Goal: Transaction & Acquisition: Book appointment/travel/reservation

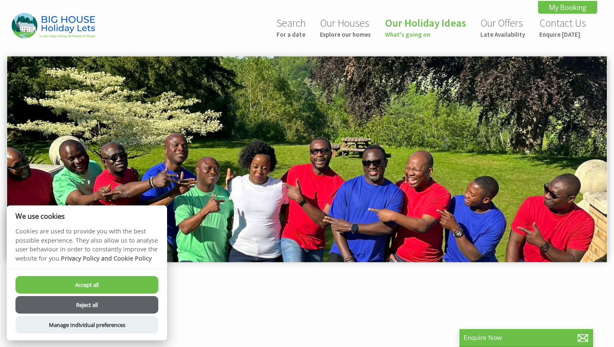
click at [114, 310] on button "Reject all" at bounding box center [86, 305] width 143 height 18
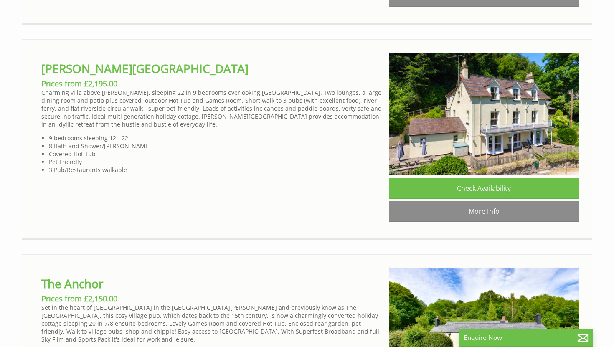
scroll to position [1294, 0]
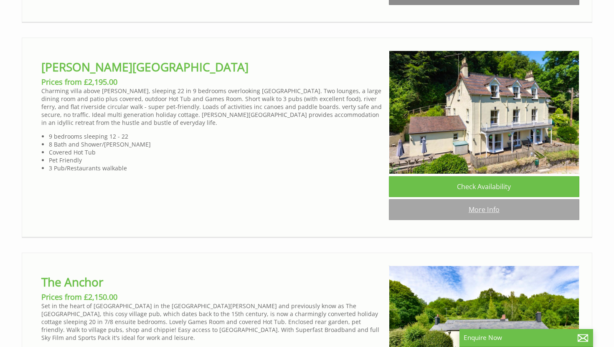
click at [464, 199] on link "More Info" at bounding box center [484, 209] width 190 height 21
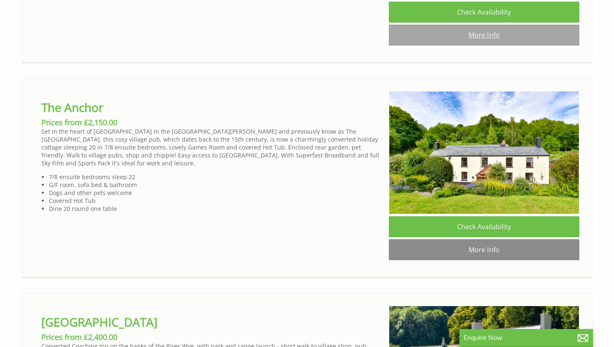
scroll to position [1470, 0]
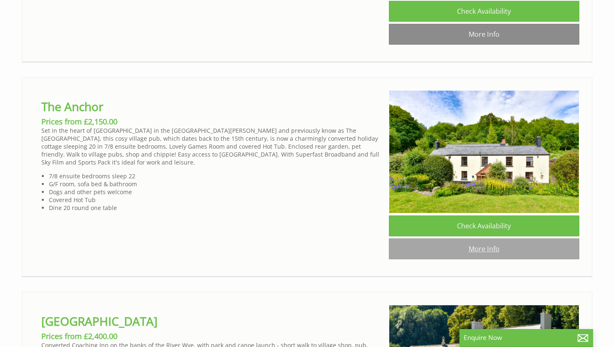
click at [475, 238] on link "More Info" at bounding box center [484, 248] width 190 height 21
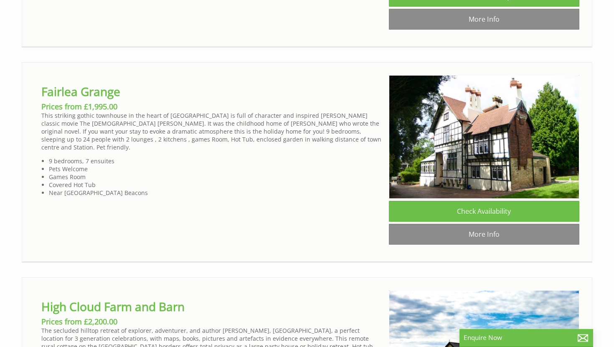
scroll to position [2990, 0]
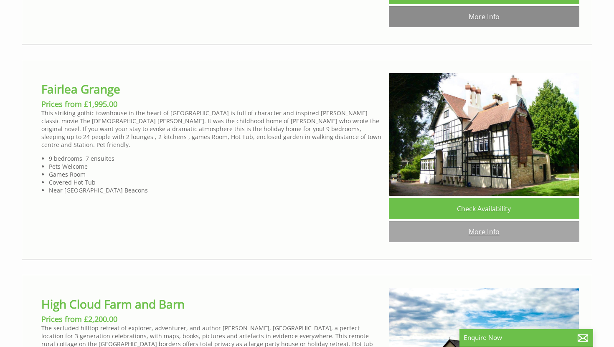
click at [482, 221] on link "More Info" at bounding box center [484, 231] width 190 height 21
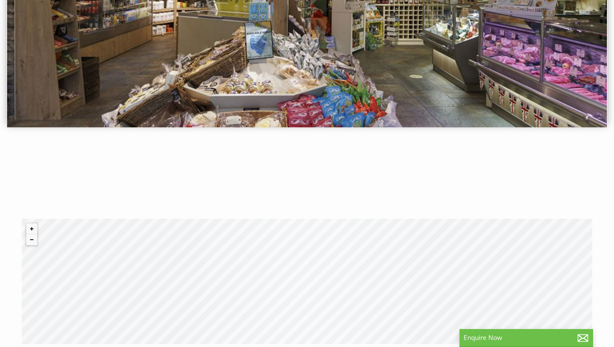
scroll to position [332, 0]
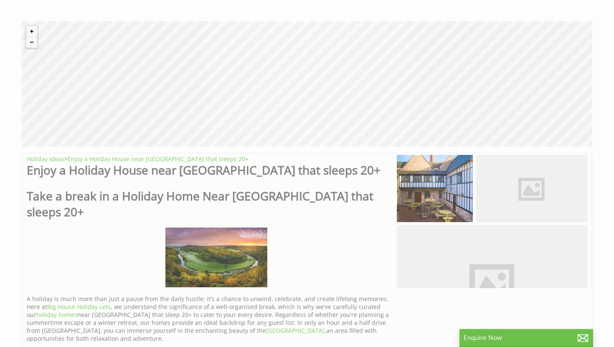
click at [383, 116] on div "© MapTiler © OpenStreetMap contributors" at bounding box center [307, 83] width 570 height 125
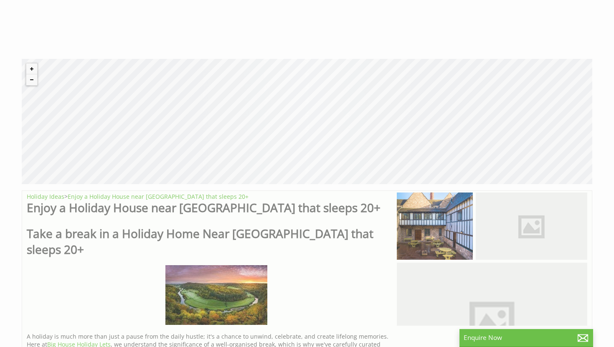
scroll to position [251, 0]
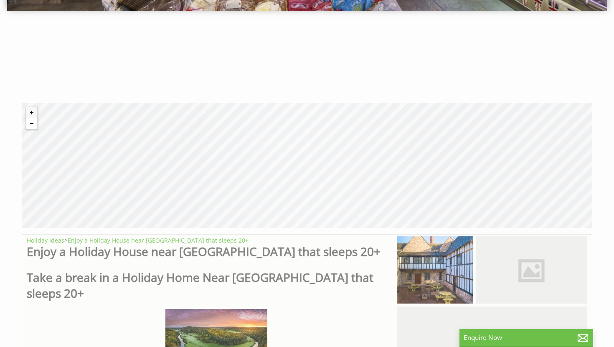
click at [35, 124] on button "Zoom out" at bounding box center [31, 123] width 11 height 11
drag, startPoint x: 333, startPoint y: 202, endPoint x: 296, endPoint y: 198, distance: 37.3
click at [296, 198] on div "© MapTiler © OpenStreetMap contributors" at bounding box center [307, 165] width 570 height 125
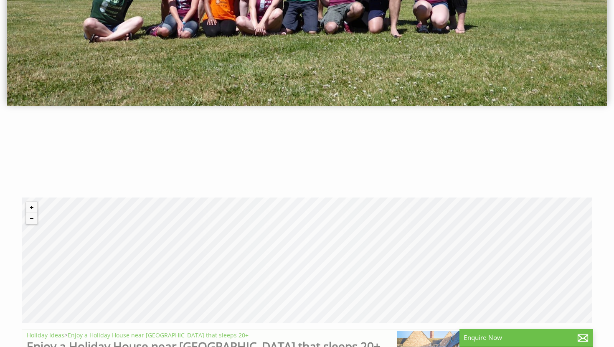
scroll to position [0, 0]
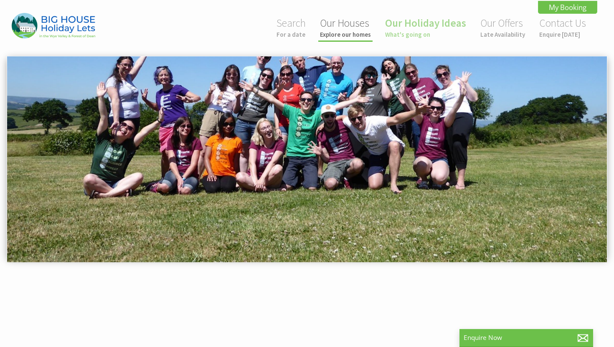
click at [335, 32] on small "Explore our homes" at bounding box center [345, 34] width 51 height 8
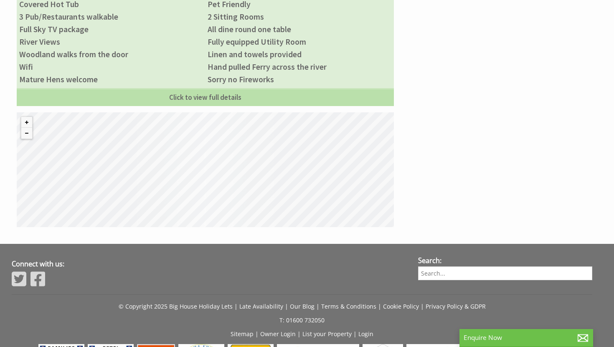
scroll to position [533, 0]
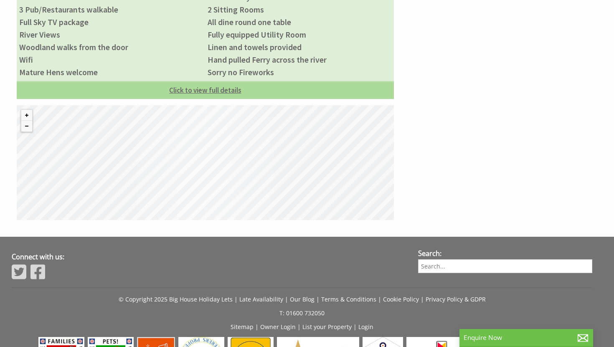
click at [172, 93] on link "Click to view full details" at bounding box center [205, 90] width 377 height 18
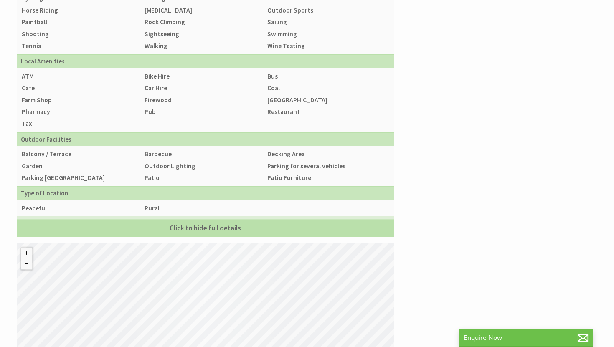
scroll to position [1036, 0]
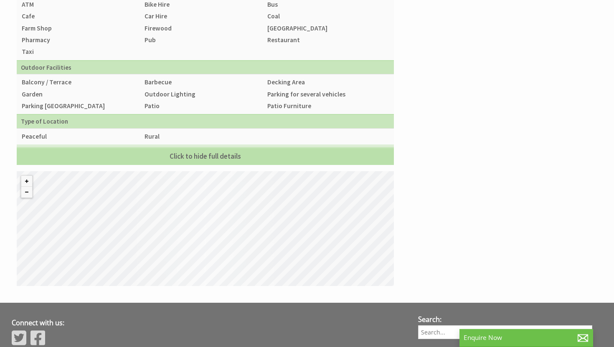
click at [29, 198] on div at bounding box center [27, 186] width 12 height 23
click at [26, 195] on button "Zoom out" at bounding box center [26, 192] width 11 height 11
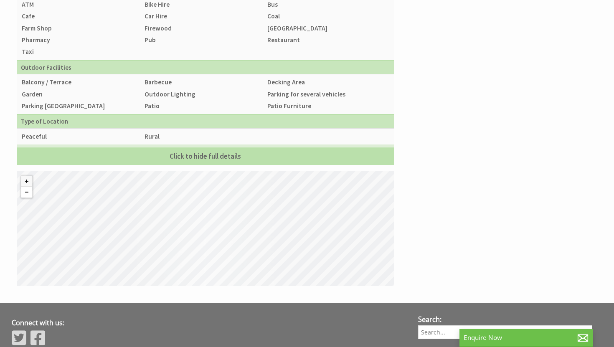
click at [26, 195] on button "Zoom out" at bounding box center [26, 192] width 11 height 11
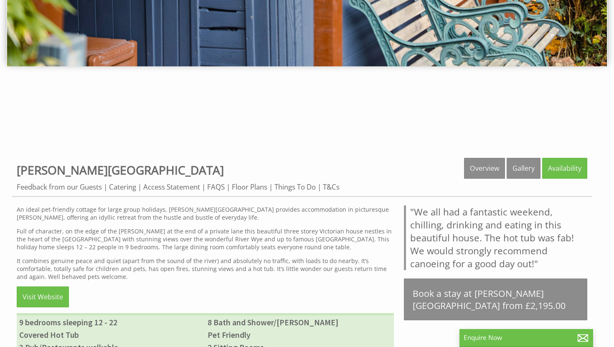
scroll to position [205, 0]
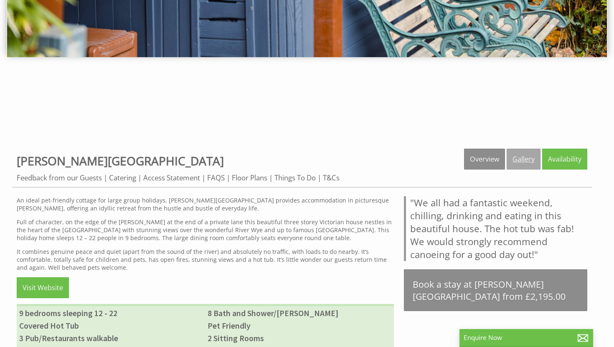
click at [517, 162] on link "Gallery" at bounding box center [523, 159] width 34 height 21
click at [472, 161] on link "Overview" at bounding box center [484, 159] width 41 height 21
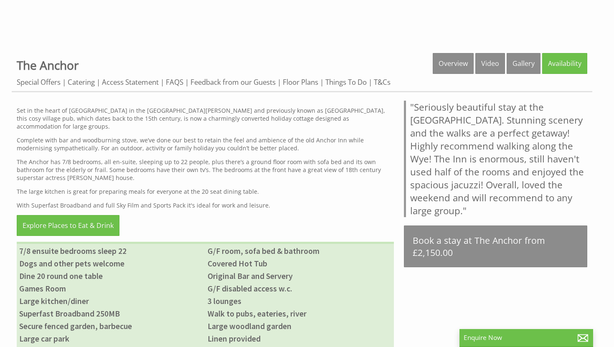
scroll to position [237, 0]
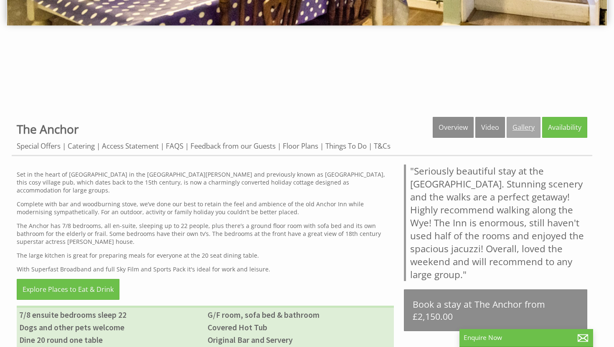
click at [518, 127] on link "Gallery" at bounding box center [523, 127] width 34 height 21
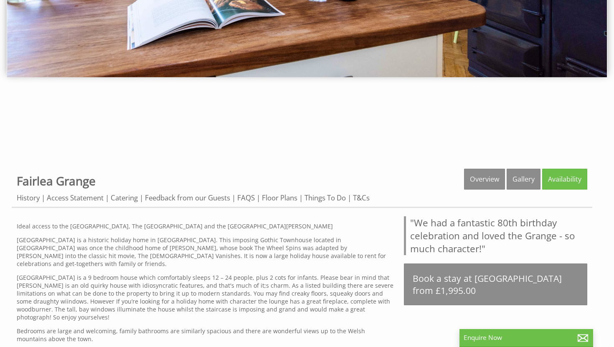
scroll to position [199, 0]
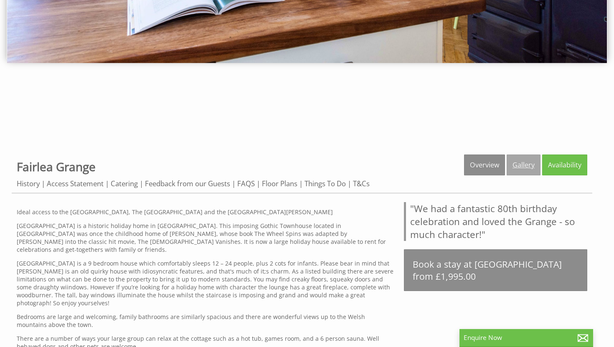
click at [522, 167] on link "Gallery" at bounding box center [523, 164] width 34 height 21
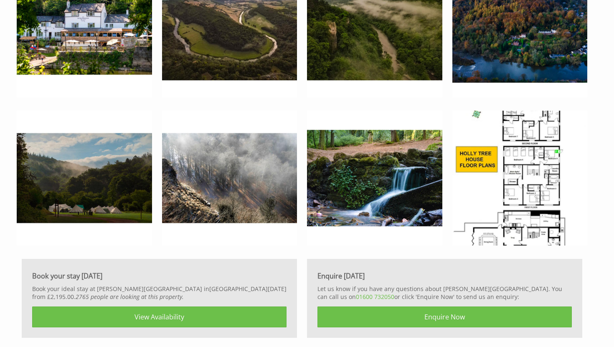
scroll to position [3606, 0]
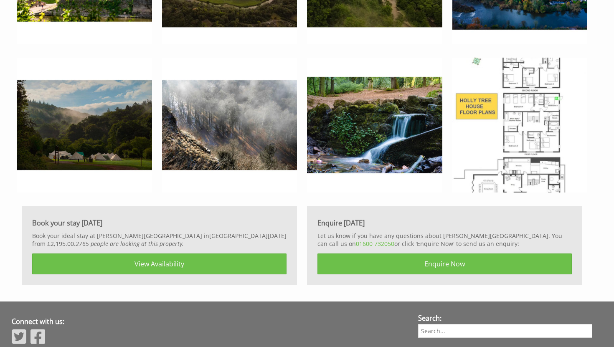
click at [516, 120] on img at bounding box center [519, 125] width 135 height 135
click at [530, 127] on img at bounding box center [519, 125] width 135 height 135
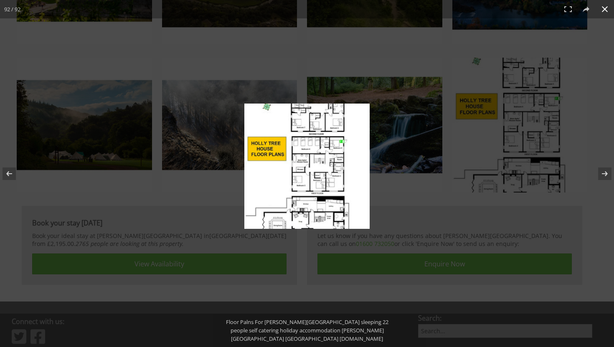
click at [336, 144] on img at bounding box center [306, 166] width 125 height 125
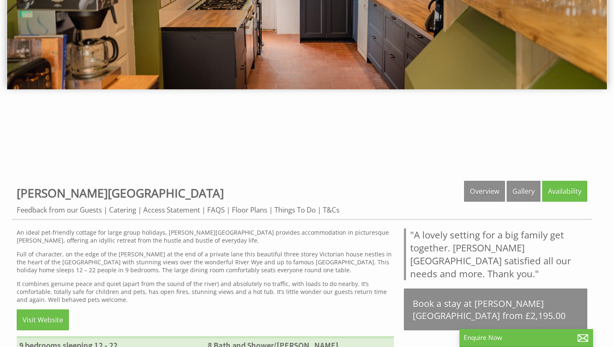
scroll to position [184, 0]
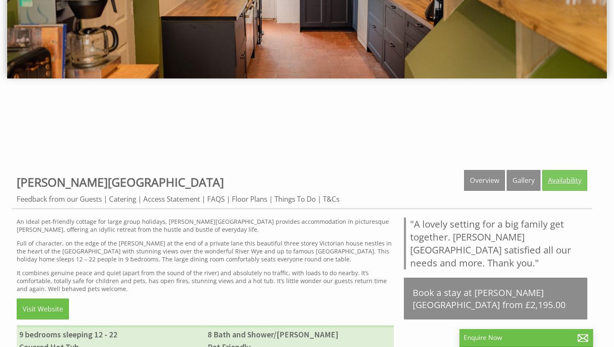
click at [564, 177] on link "Availability" at bounding box center [564, 180] width 45 height 21
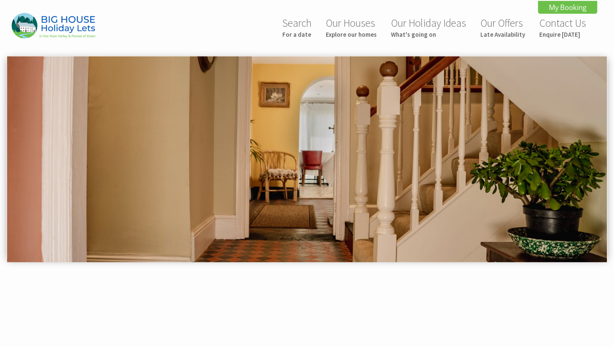
scroll to position [289, 0]
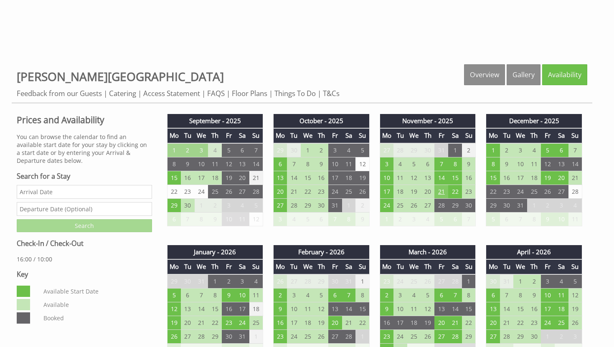
click at [440, 190] on td "21" at bounding box center [441, 191] width 14 height 14
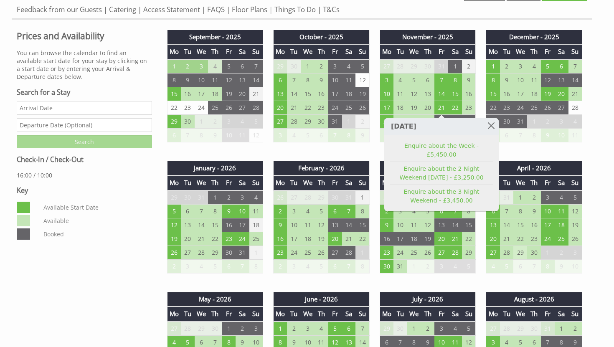
scroll to position [379, 0]
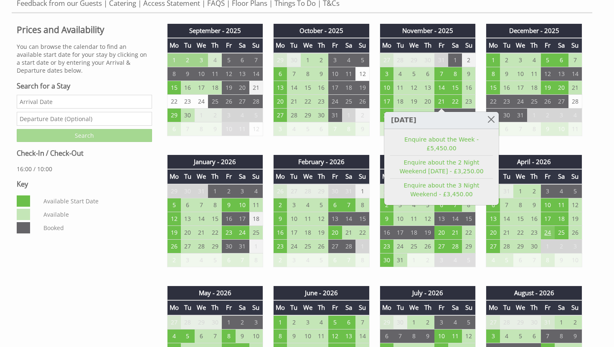
click at [548, 225] on td "24" at bounding box center [548, 232] width 14 height 14
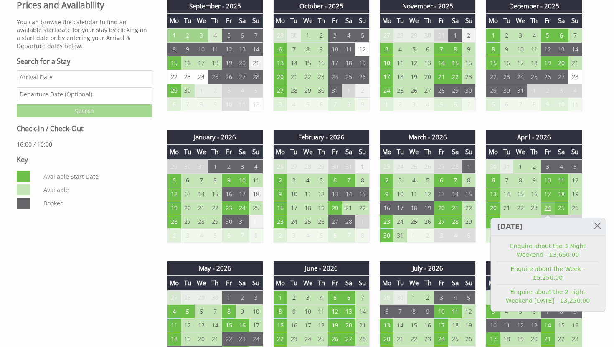
scroll to position [710, 0]
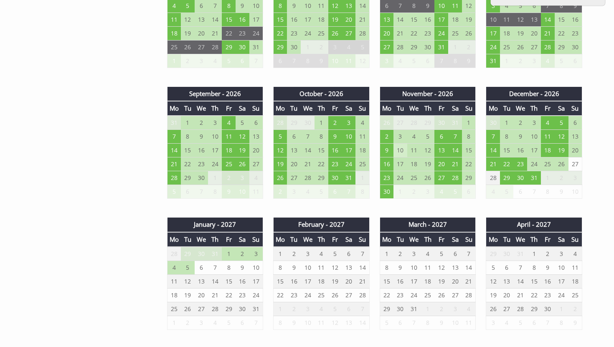
click at [404, 153] on td "10" at bounding box center [400, 151] width 14 height 14
click at [399, 149] on td "10" at bounding box center [400, 151] width 14 height 14
click at [439, 150] on td "13" at bounding box center [441, 151] width 14 height 14
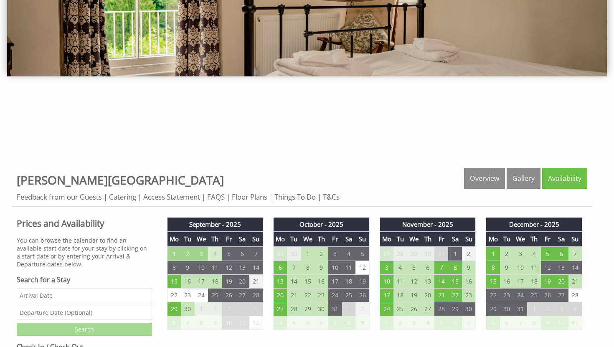
scroll to position [300, 0]
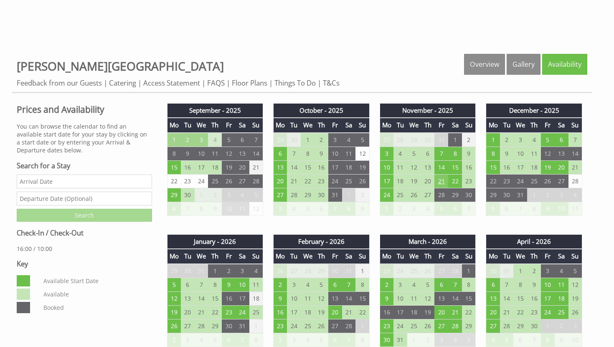
click at [442, 179] on td "21" at bounding box center [441, 181] width 14 height 14
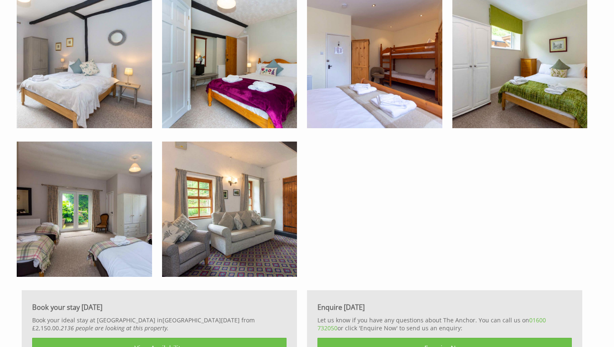
scroll to position [2029, 0]
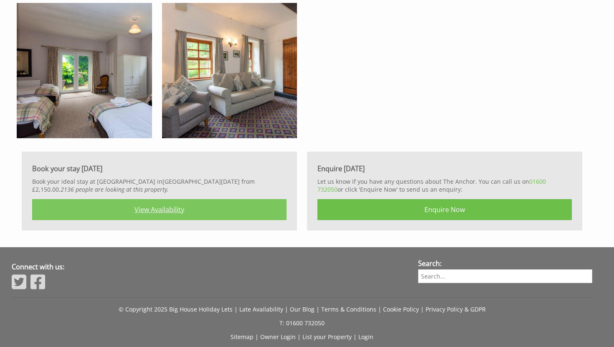
click at [150, 211] on link "View Availability" at bounding box center [159, 209] width 254 height 21
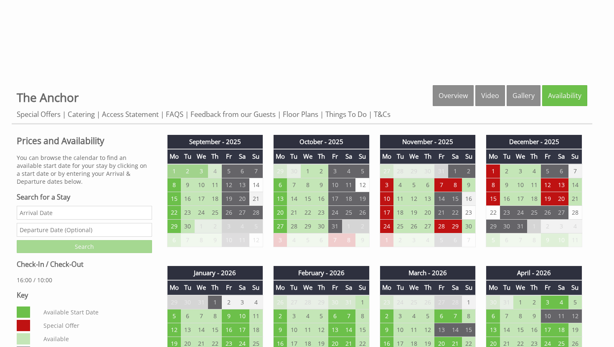
scroll to position [298, 0]
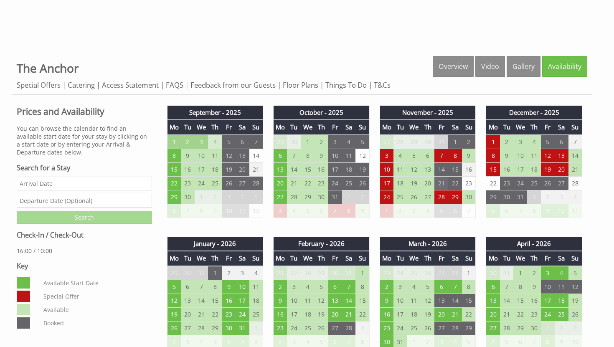
click at [439, 182] on td "21" at bounding box center [441, 183] width 14 height 14
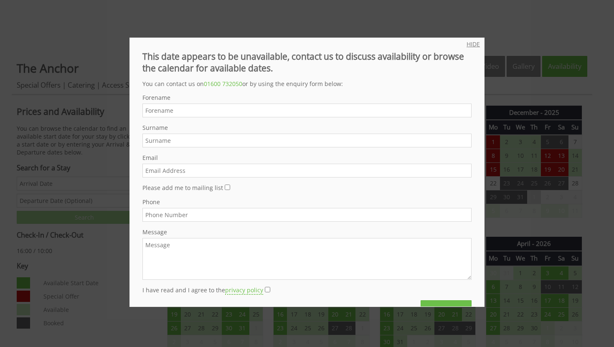
click at [471, 43] on link "HIDE" at bounding box center [472, 44] width 13 height 8
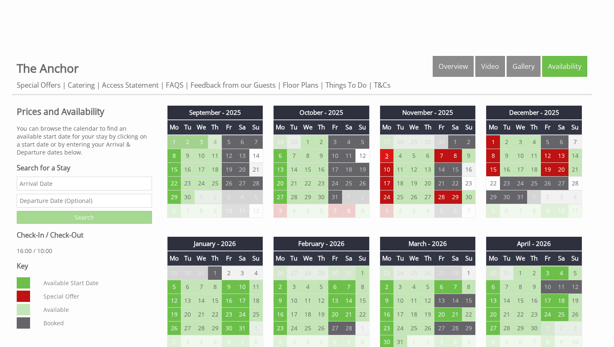
click at [384, 157] on td "3" at bounding box center [386, 156] width 14 height 14
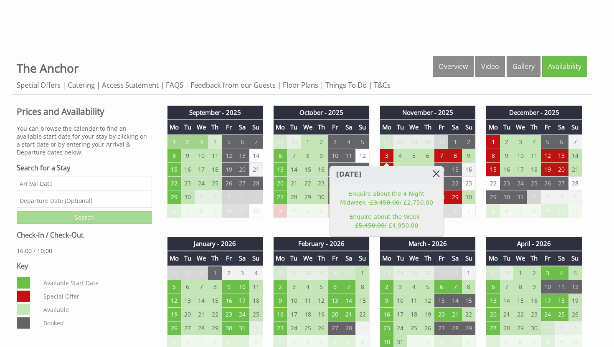
click at [437, 173] on link at bounding box center [436, 173] width 15 height 15
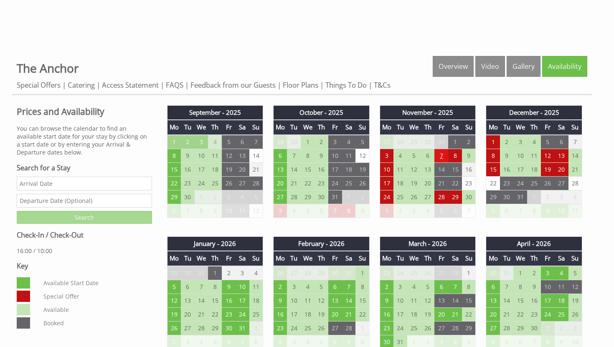
click at [440, 153] on td "7" at bounding box center [441, 156] width 14 height 14
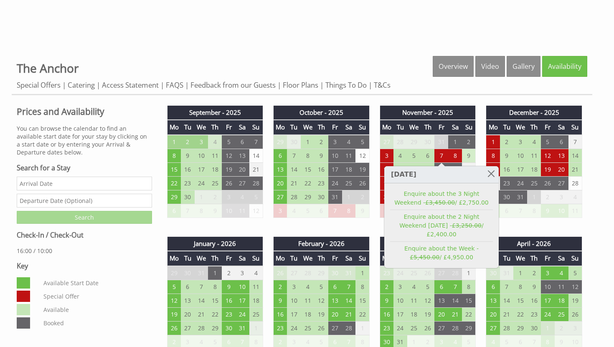
click at [468, 156] on td "9" at bounding box center [469, 156] width 14 height 14
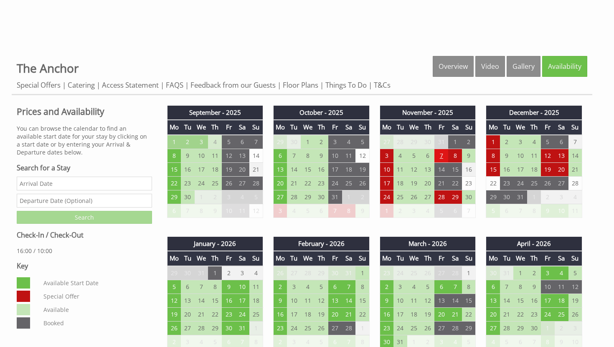
click at [439, 153] on td "7" at bounding box center [441, 156] width 14 height 14
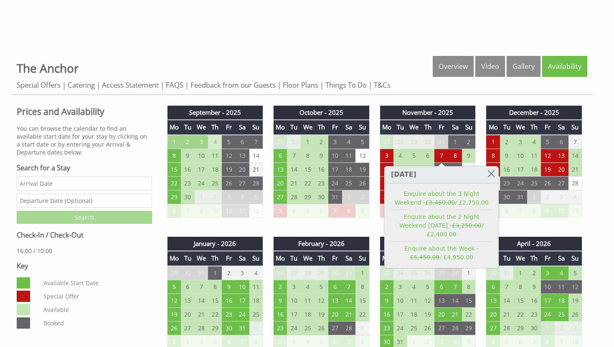
click at [393, 74] on div "Properties The Anchor Overview Video Gallery Availability Special Offers Cateri…" at bounding box center [302, 75] width 580 height 39
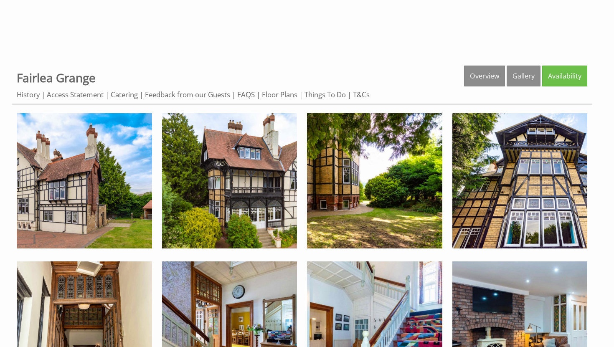
scroll to position [286, 0]
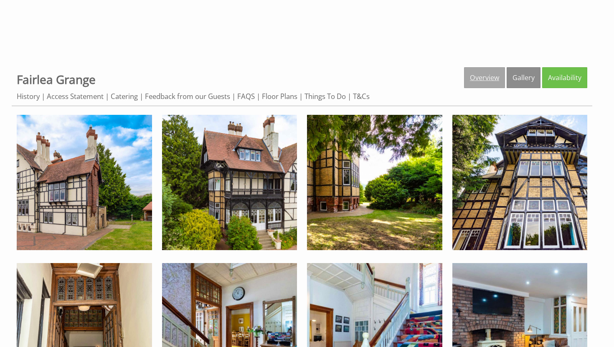
click at [482, 78] on link "Overview" at bounding box center [484, 77] width 41 height 21
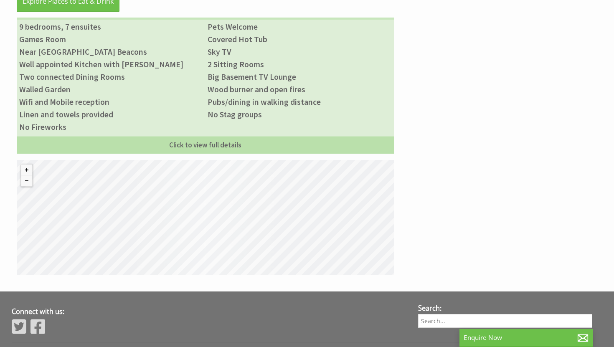
scroll to position [628, 0]
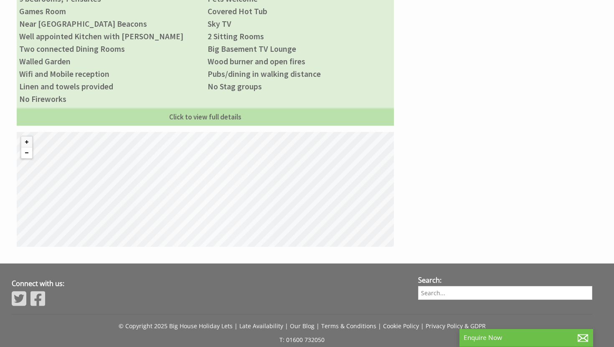
click at [29, 147] on button "Zoom out" at bounding box center [26, 152] width 11 height 11
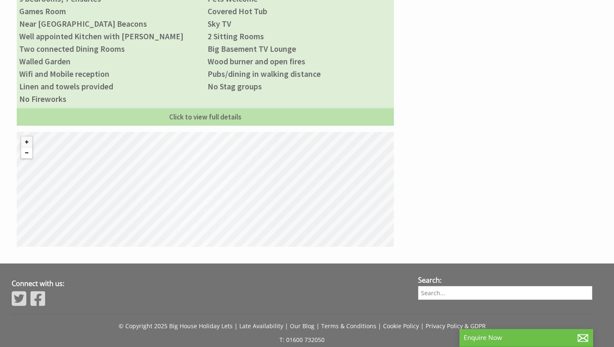
click at [29, 147] on button "Zoom out" at bounding box center [26, 152] width 11 height 11
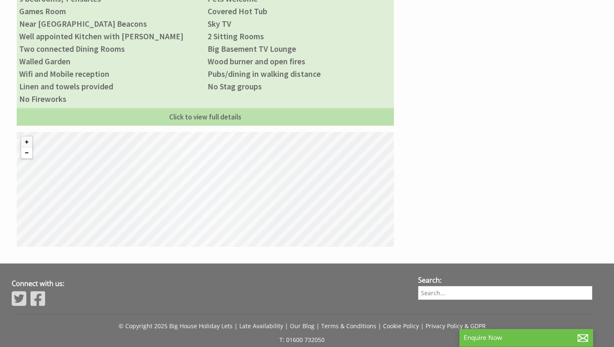
click at [29, 147] on button "Zoom out" at bounding box center [26, 152] width 11 height 11
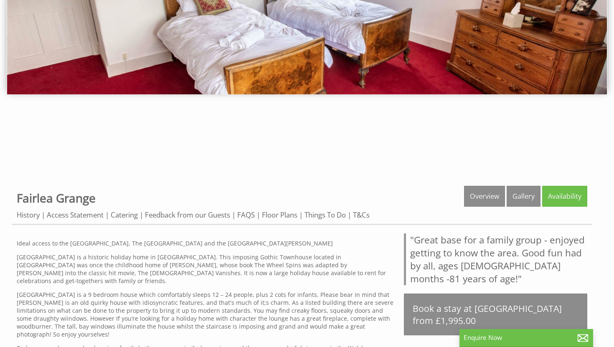
scroll to position [182, 0]
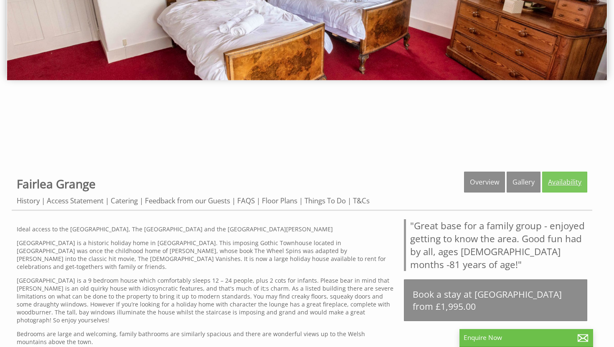
click at [567, 181] on link "Availability" at bounding box center [564, 182] width 45 height 21
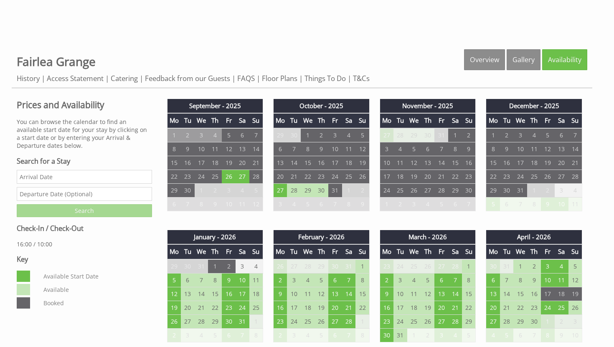
scroll to position [287, 0]
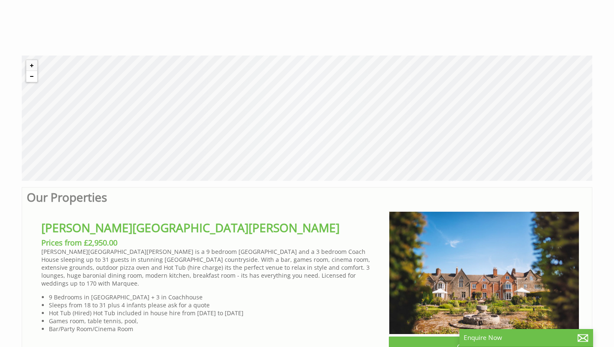
click at [35, 78] on button "Zoom out" at bounding box center [31, 76] width 11 height 11
